Goal: Information Seeking & Learning: Learn about a topic

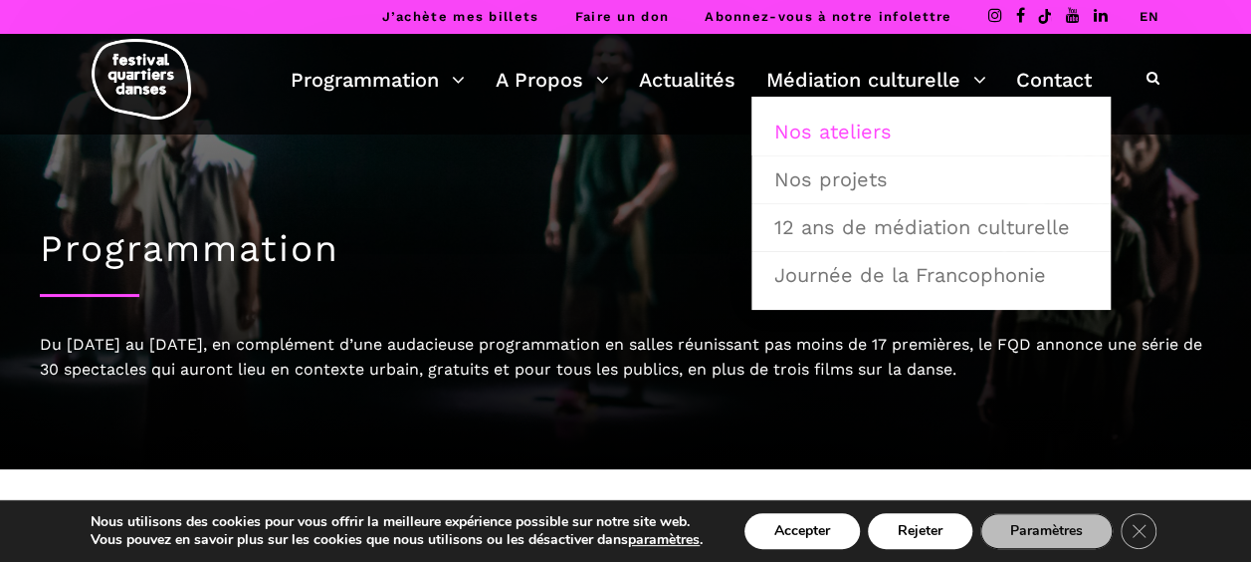
click at [841, 143] on link "Nos ateliers" at bounding box center [932, 132] width 338 height 46
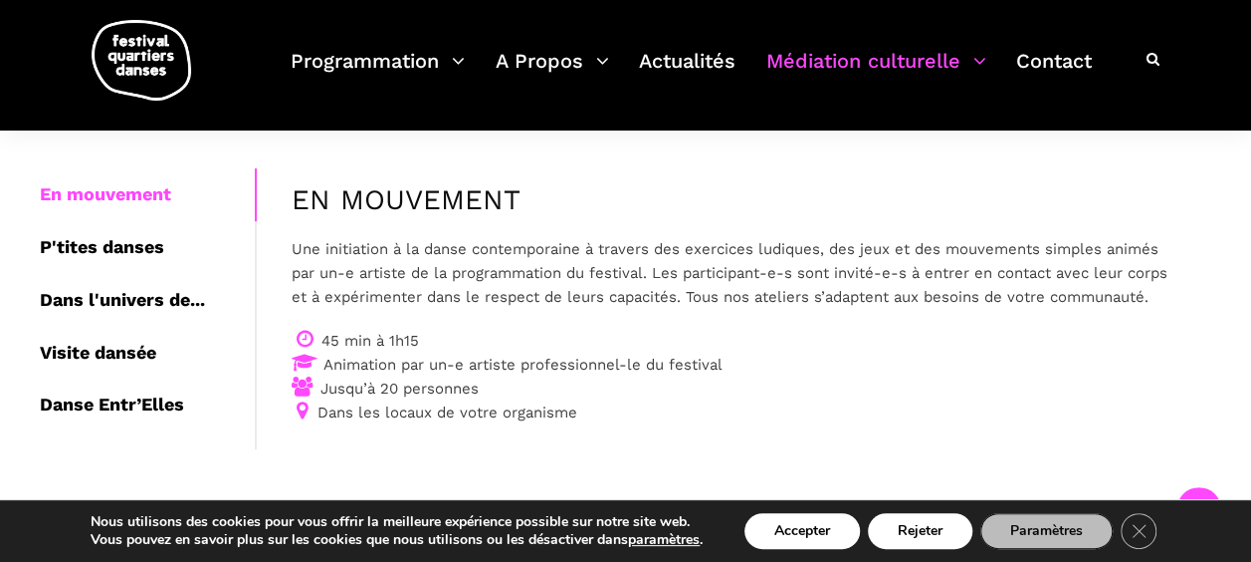
scroll to position [334, 0]
click at [105, 295] on div "Dans l'univers de..." at bounding box center [147, 301] width 215 height 53
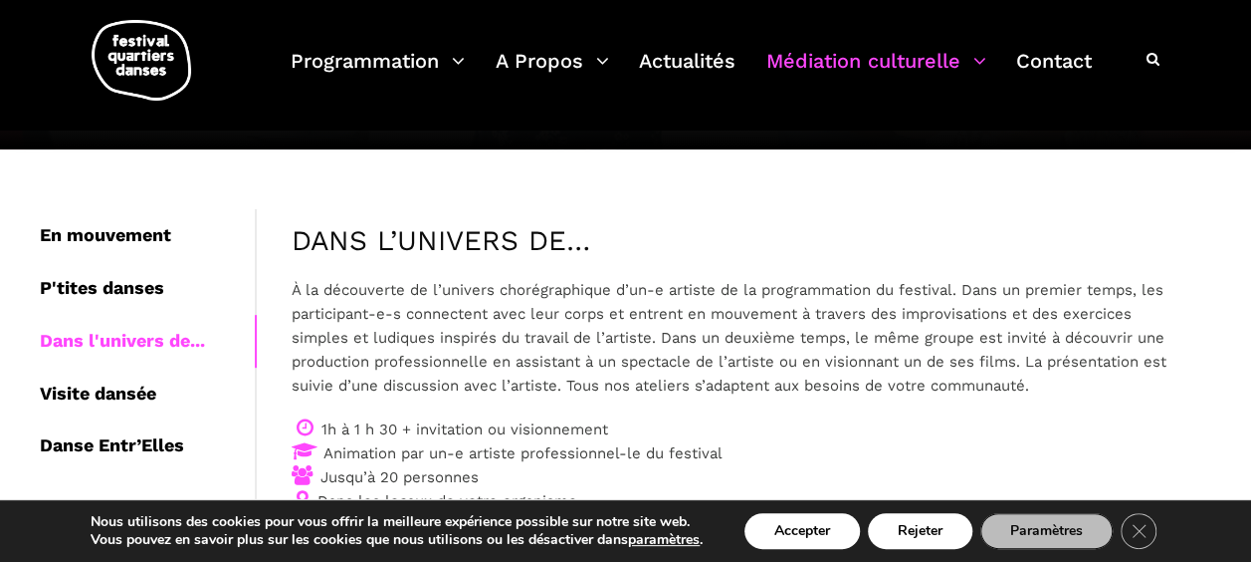
scroll to position [293, 0]
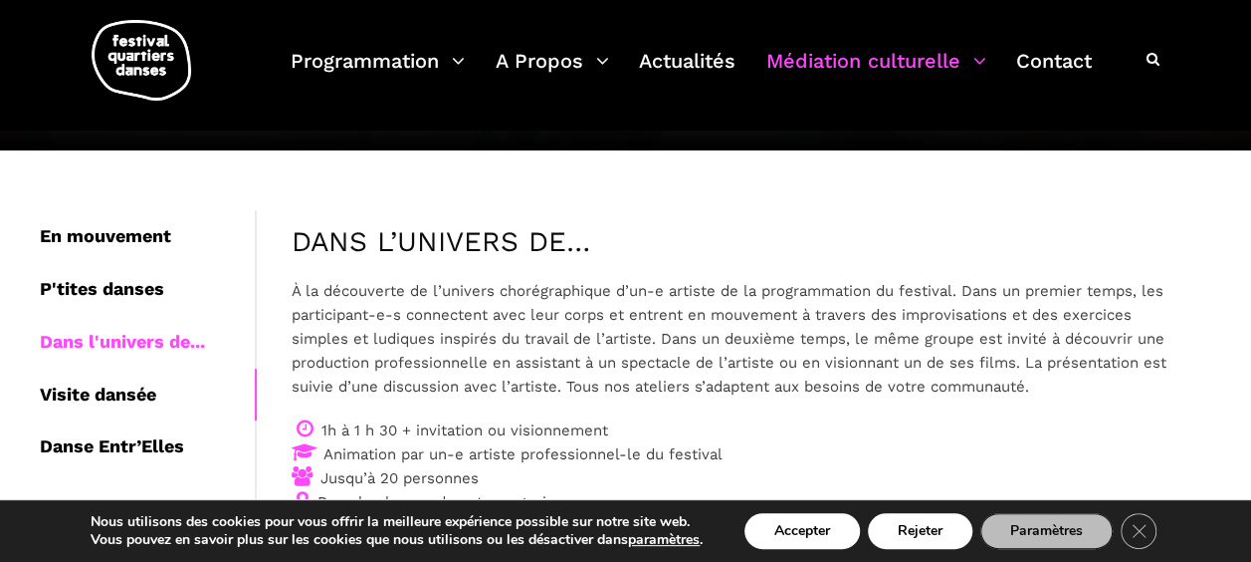
click at [118, 398] on div "Visite dansée" at bounding box center [147, 394] width 215 height 53
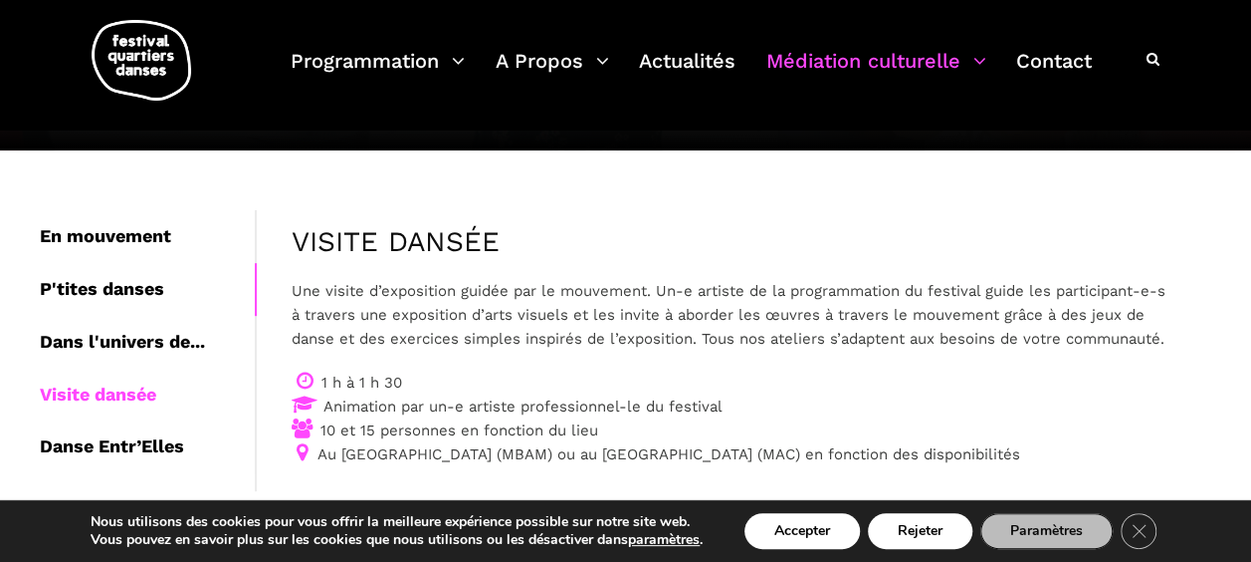
click at [80, 296] on div "P'tites danses" at bounding box center [147, 289] width 215 height 53
